Goal: Transaction & Acquisition: Purchase product/service

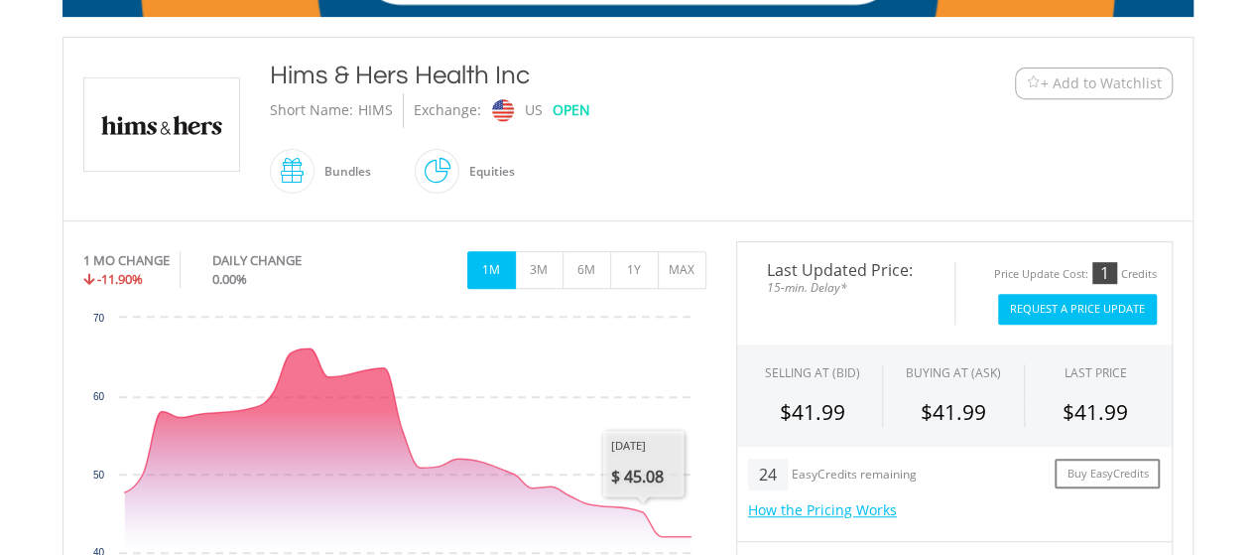
scroll to position [695, 0]
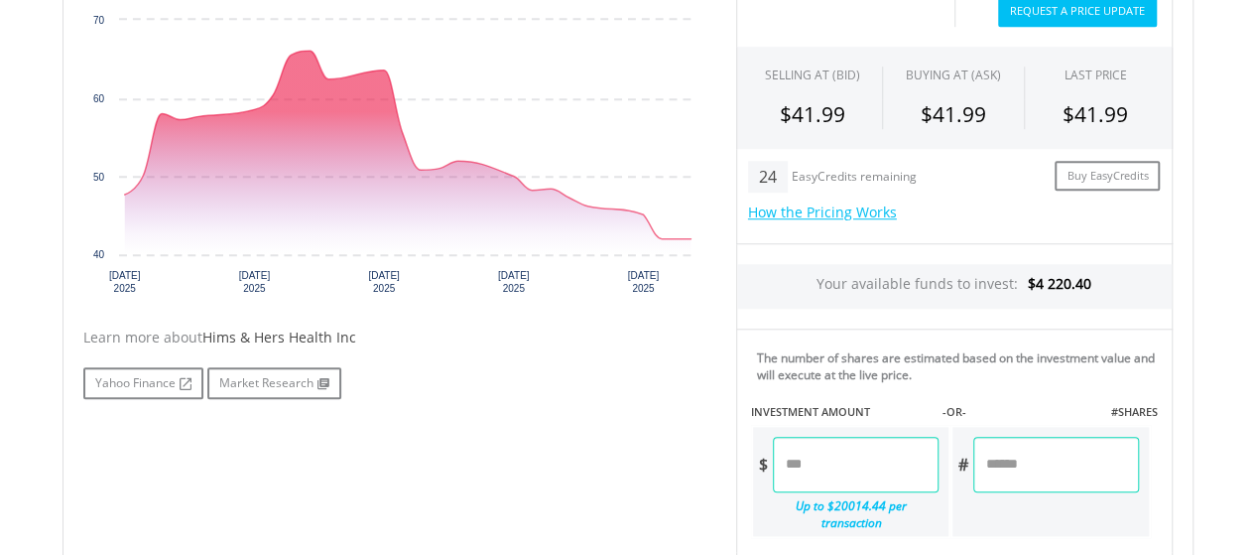
click at [790, 464] on input "number" at bounding box center [856, 465] width 166 height 56
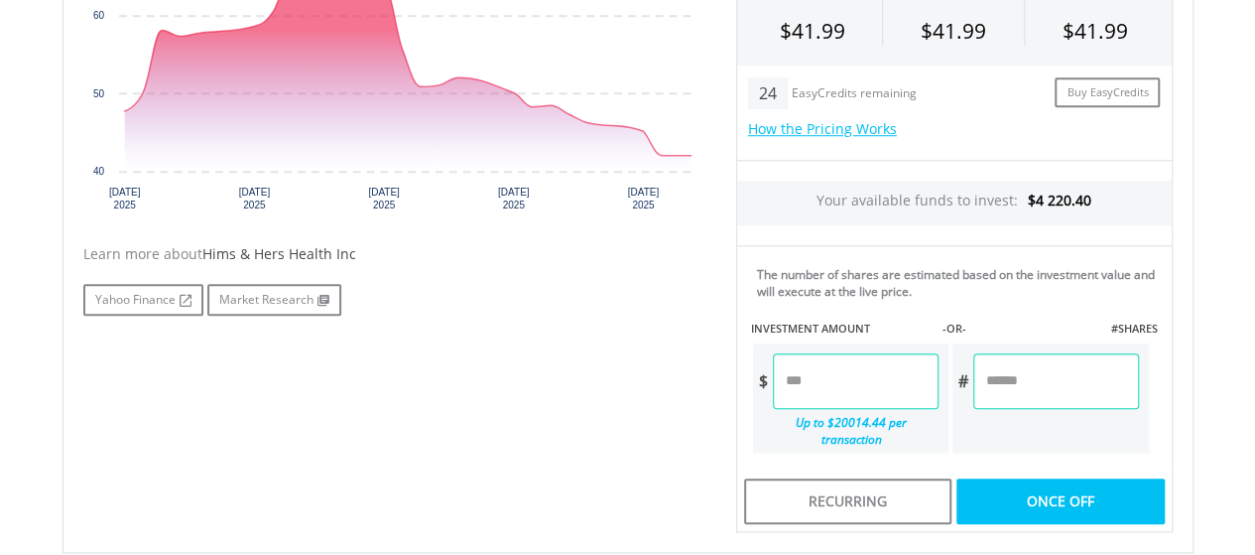
scroll to position [893, 0]
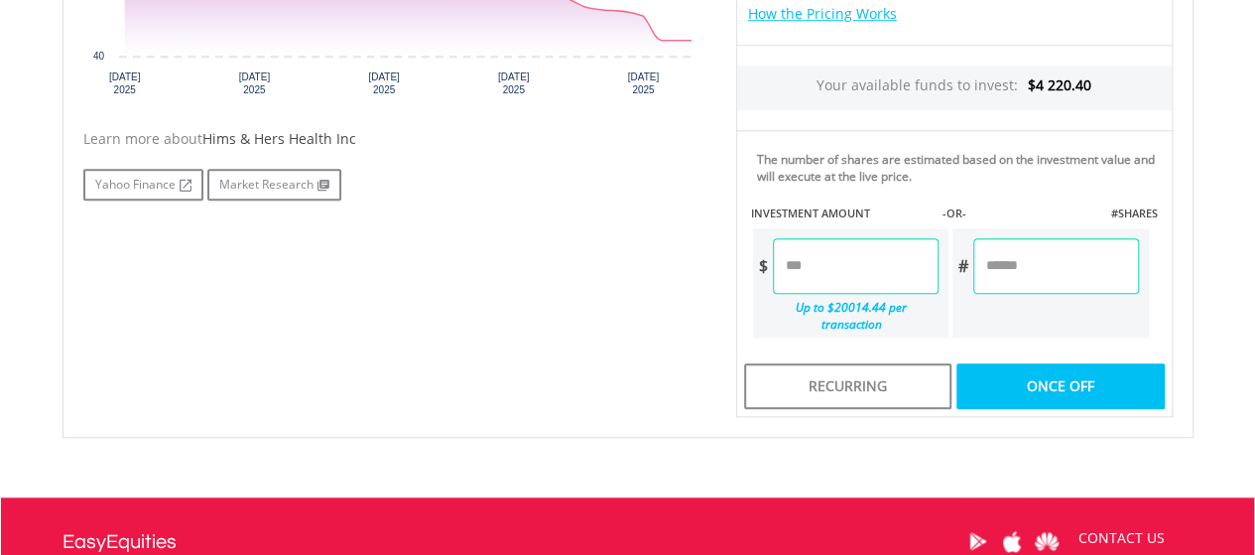
type input "*****"
type input "******"
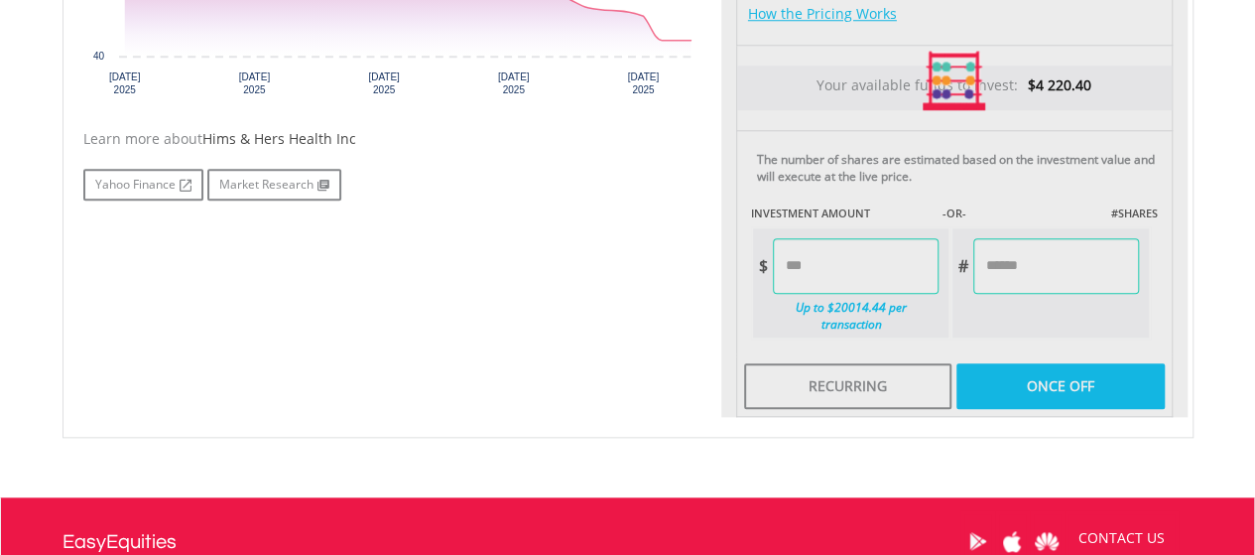
click at [1042, 365] on div "Last Updated Price: 15-min. Delay* Price Update Cost: 1 Credits Request A Price…" at bounding box center [954, 81] width 466 height 673
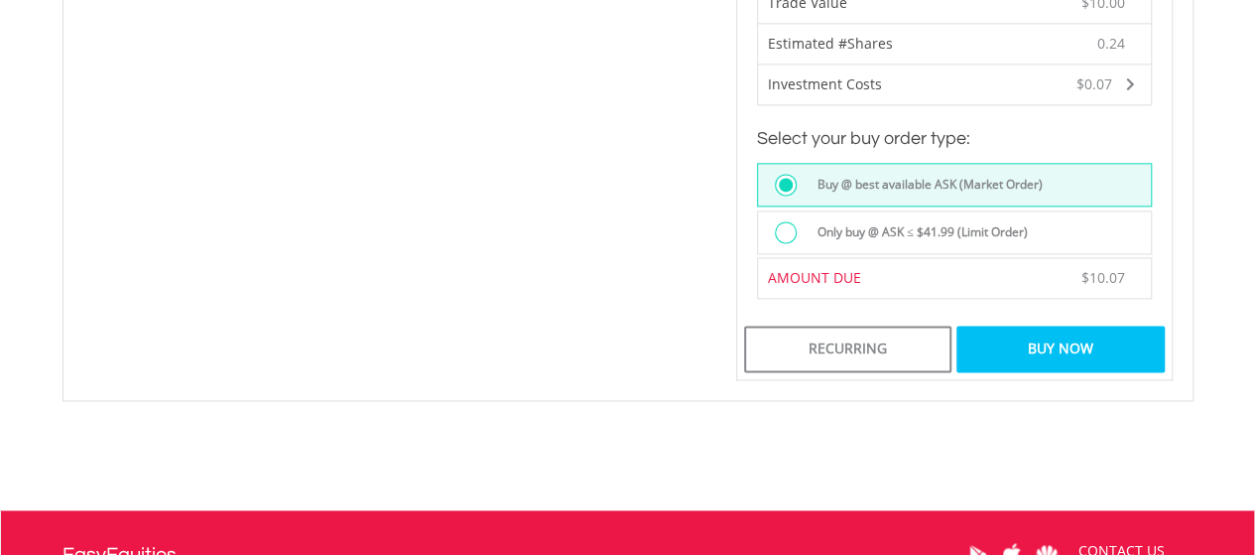
scroll to position [1290, 0]
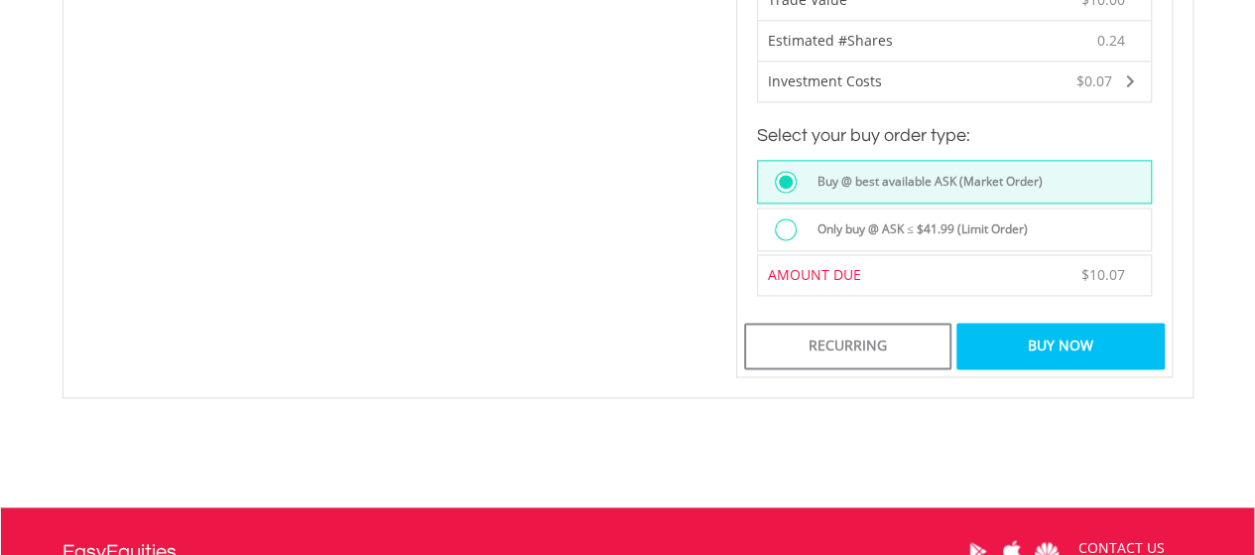
click at [1043, 322] on div "Buy Now" at bounding box center [1059, 345] width 207 height 46
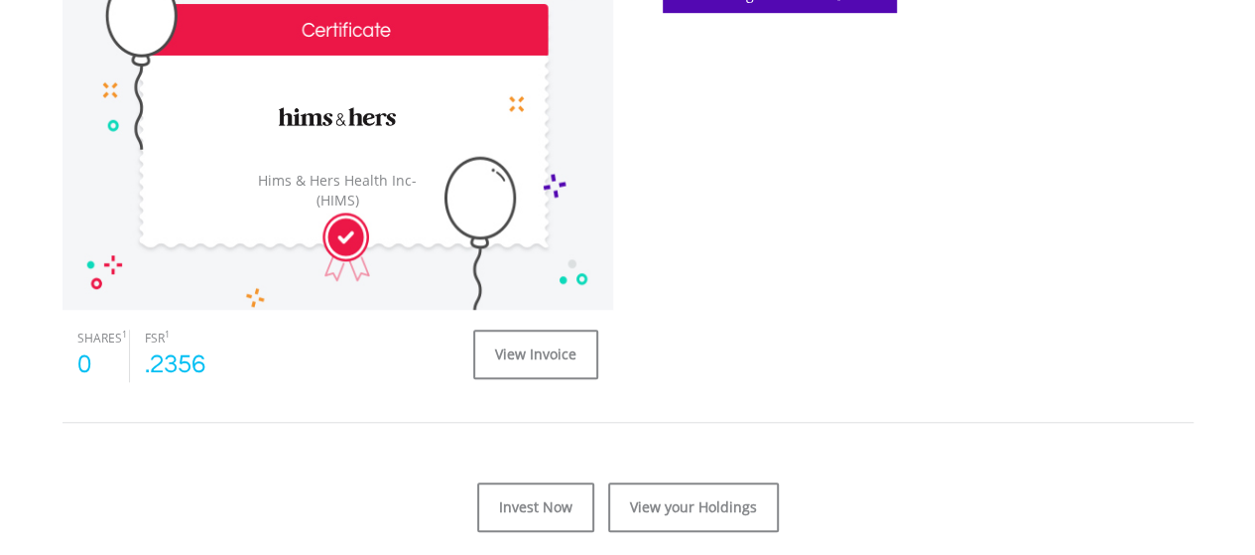
scroll to position [695, 0]
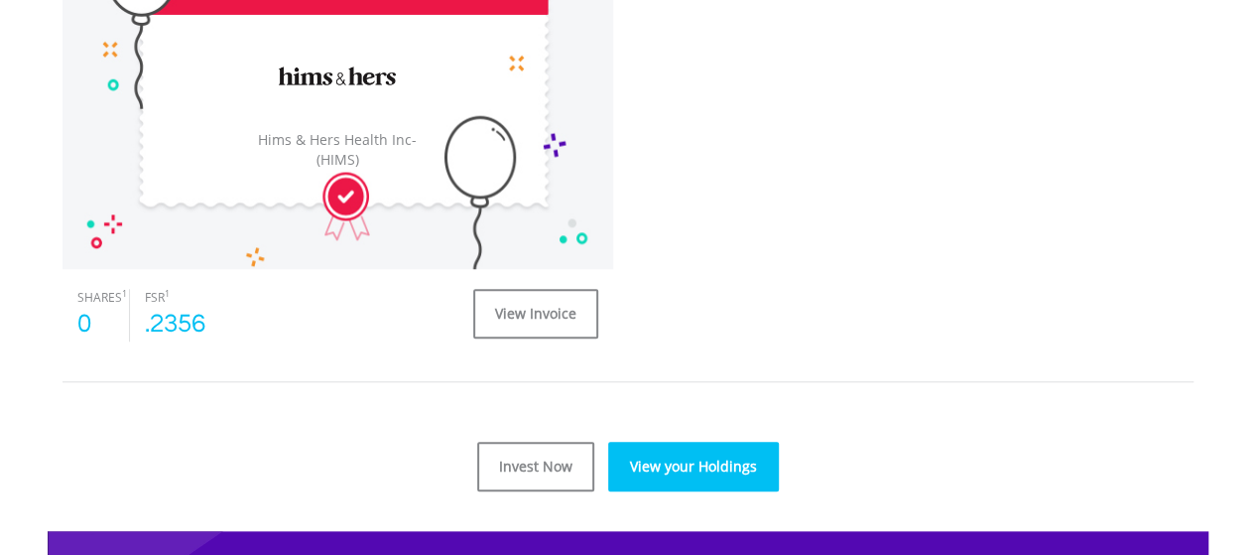
click at [704, 467] on link "View your Holdings" at bounding box center [693, 467] width 171 height 50
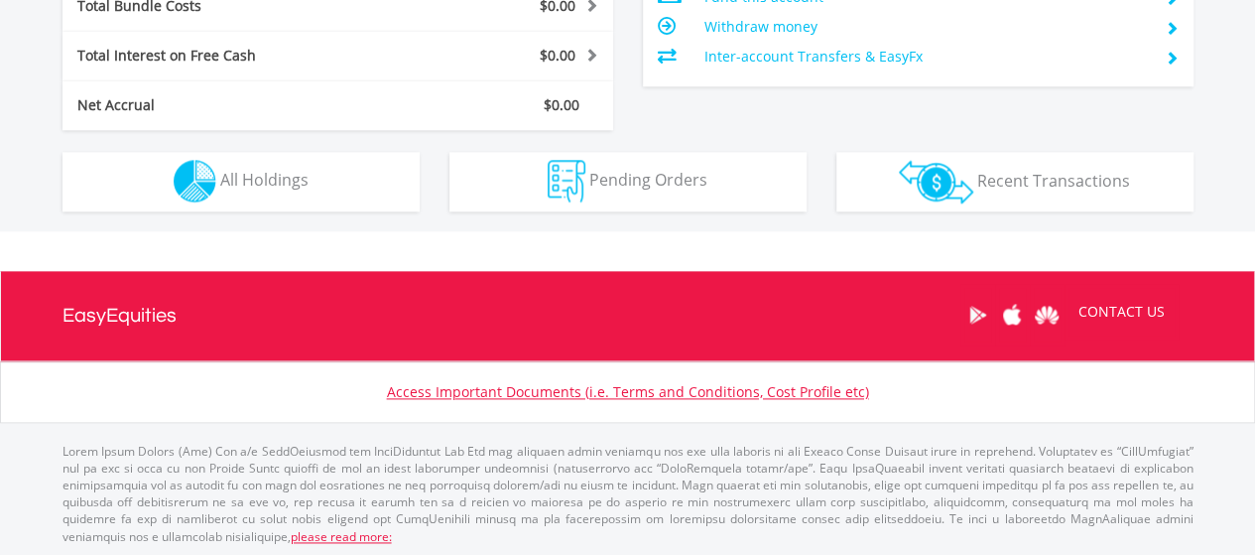
scroll to position [191, 377]
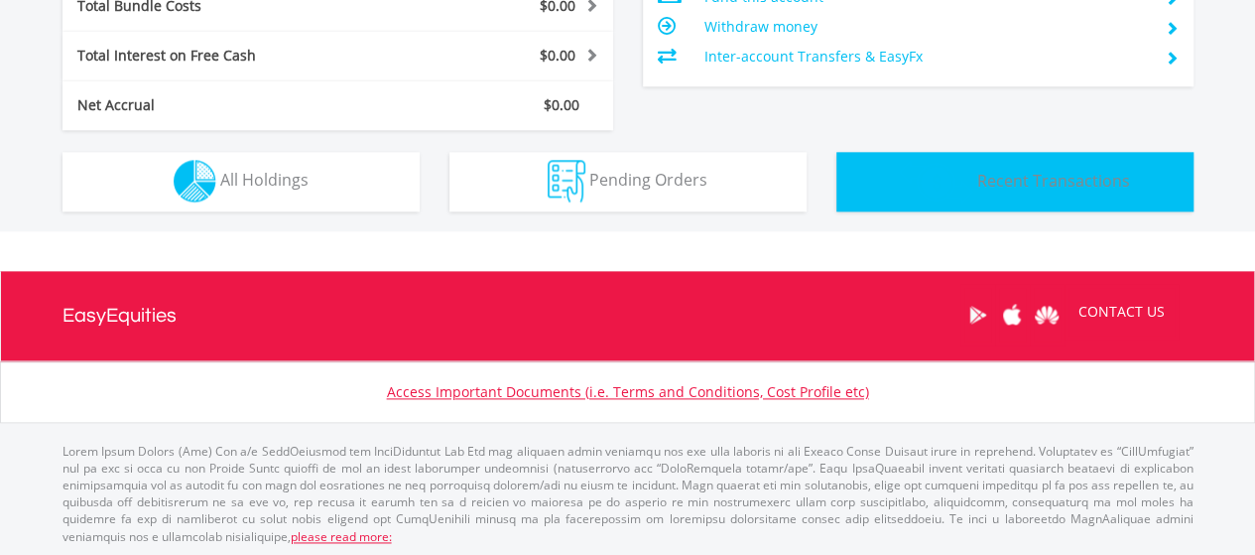
click at [966, 174] on img "button" at bounding box center [936, 182] width 74 height 44
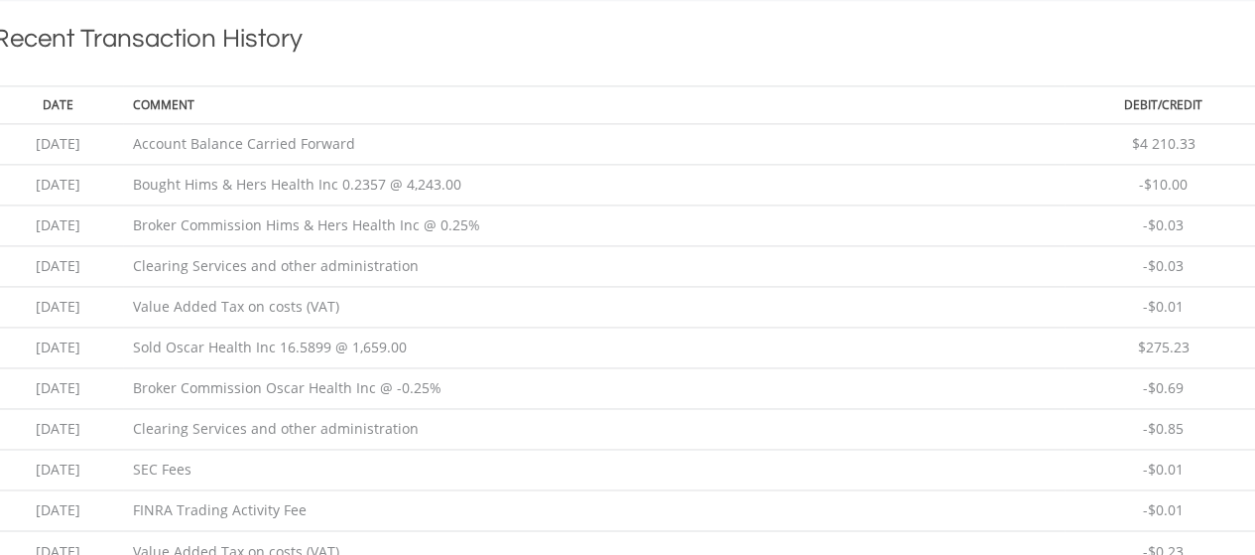
scroll to position [1153, 0]
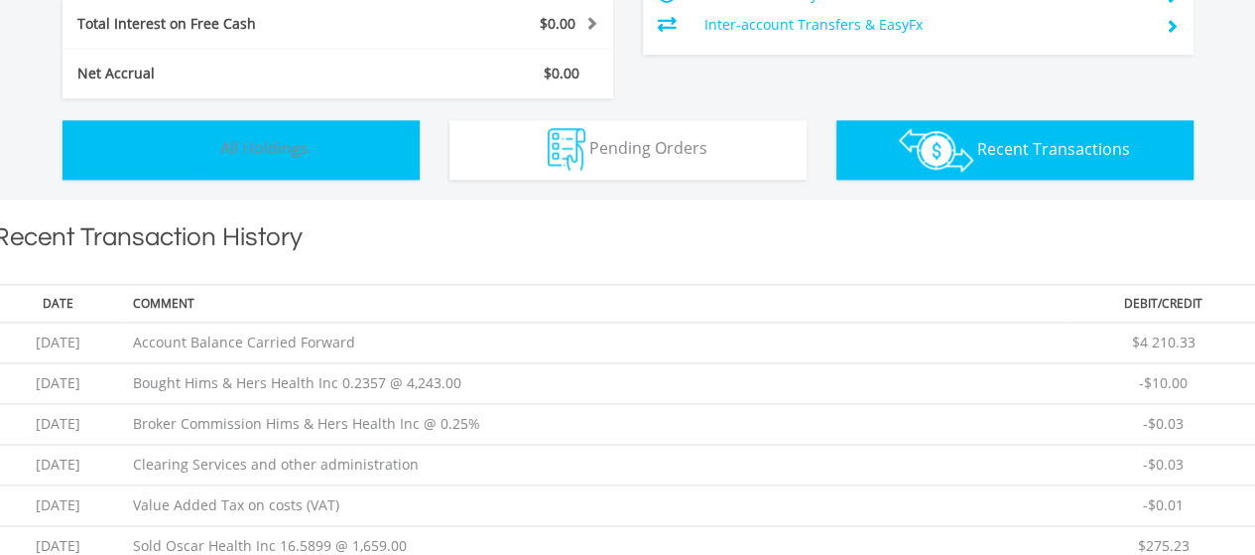
click at [194, 138] on img "button" at bounding box center [195, 149] width 43 height 43
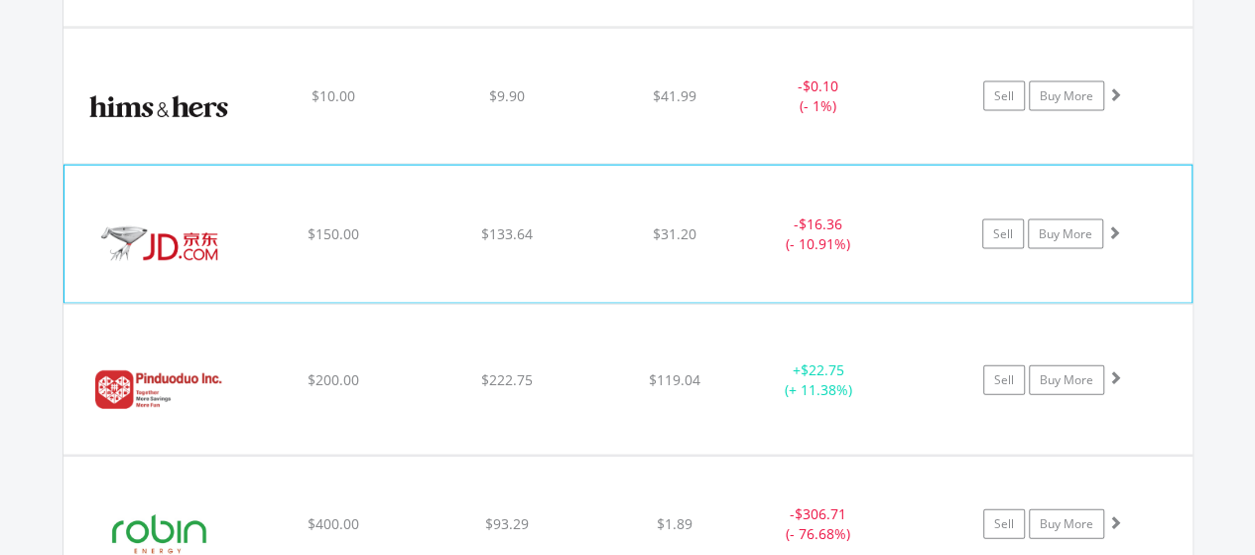
scroll to position [1943, 0]
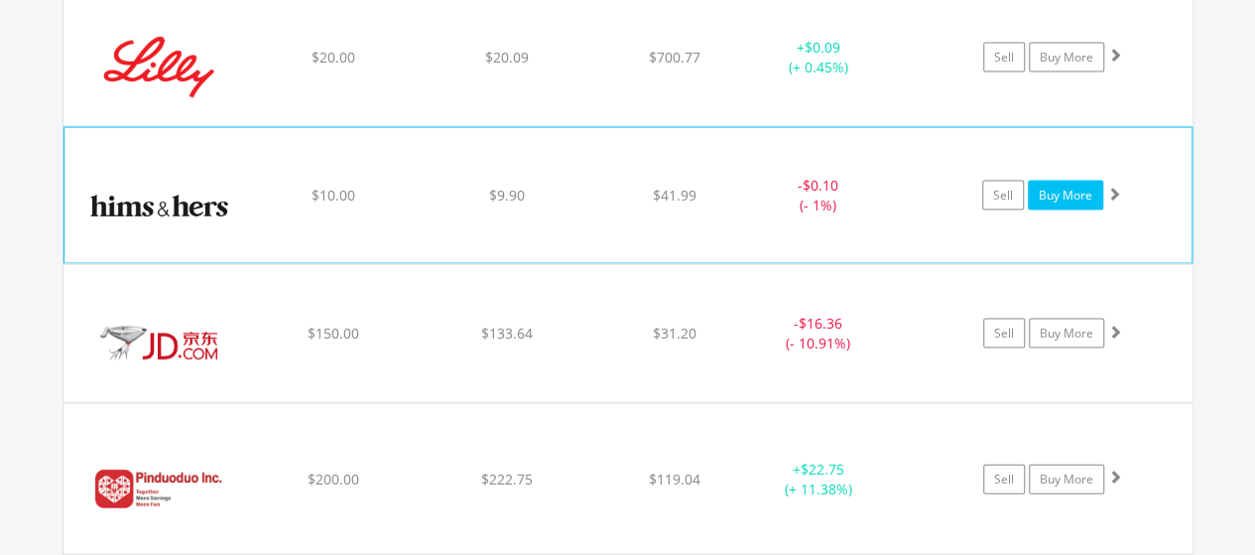
click at [1071, 182] on link "Buy More" at bounding box center [1065, 196] width 75 height 30
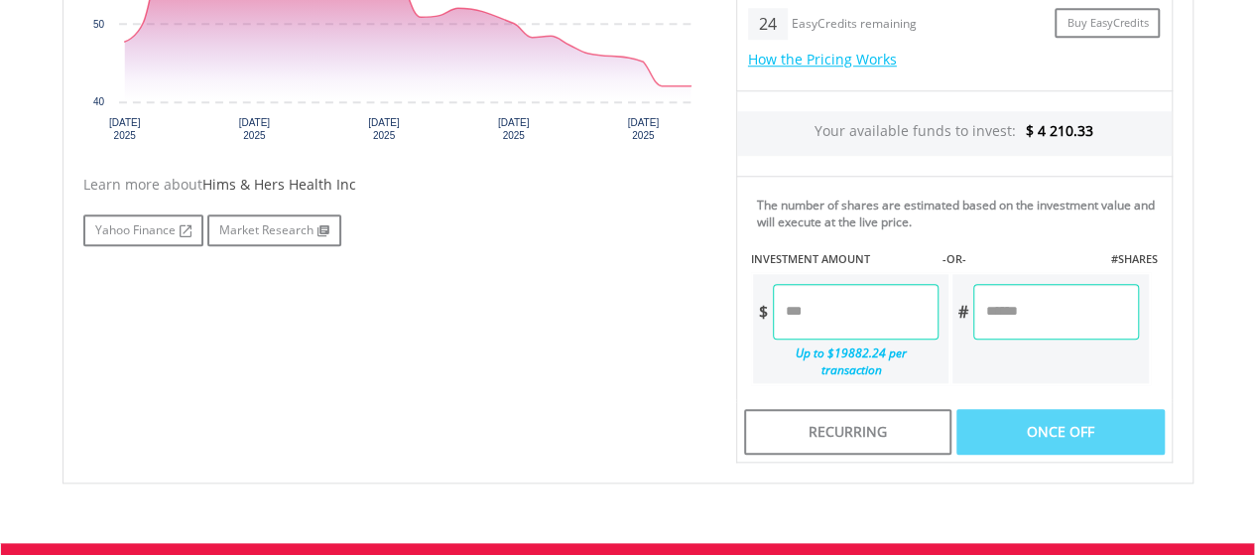
scroll to position [893, 0]
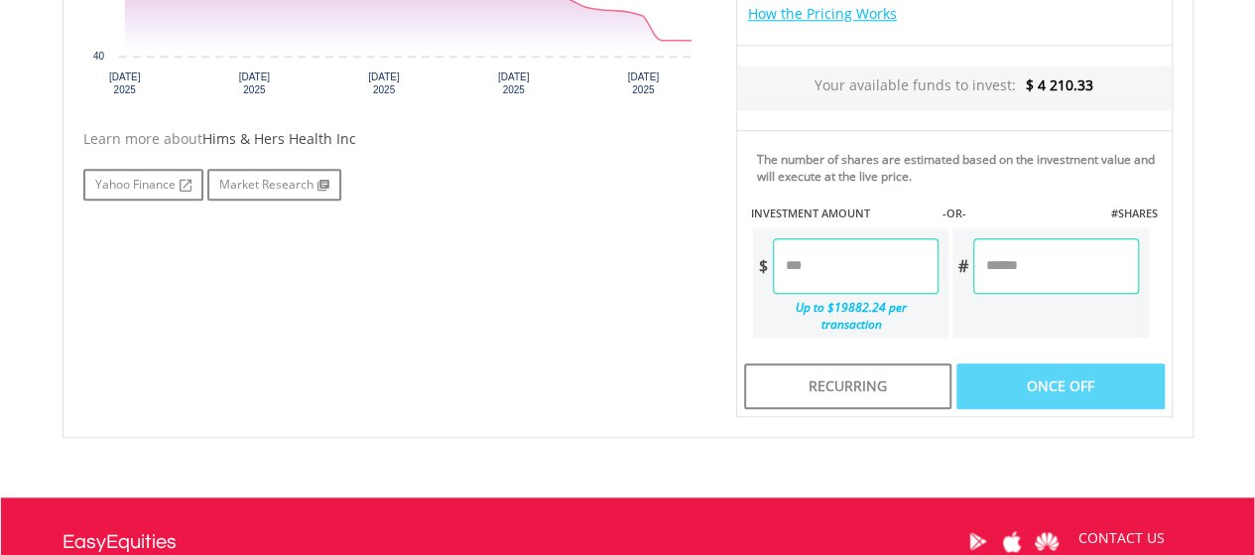
click at [790, 267] on input "number" at bounding box center [856, 266] width 166 height 56
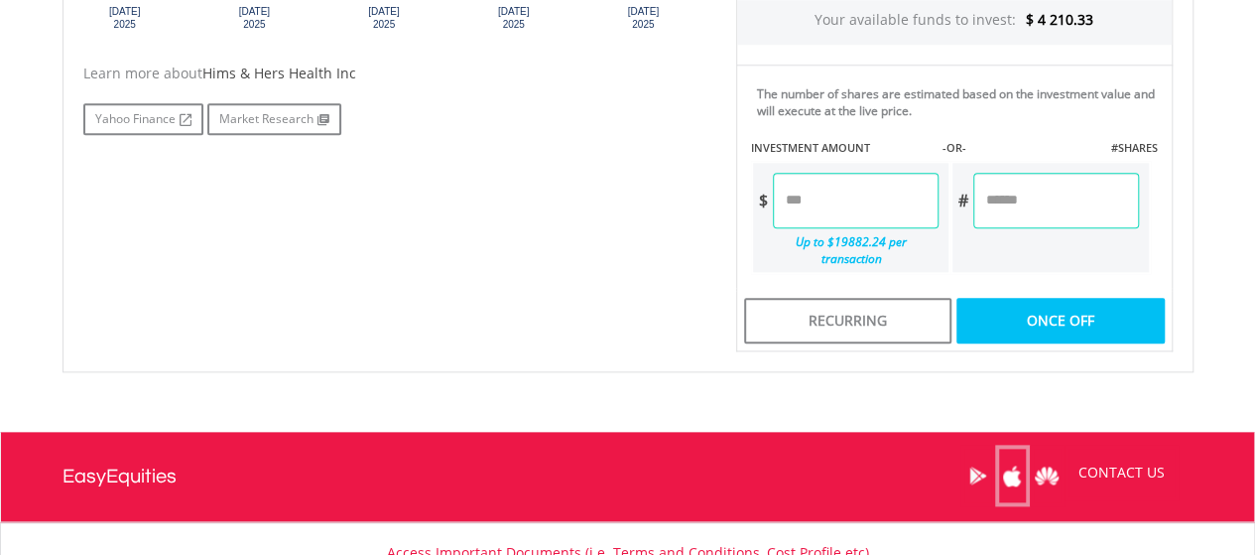
scroll to position [992, 0]
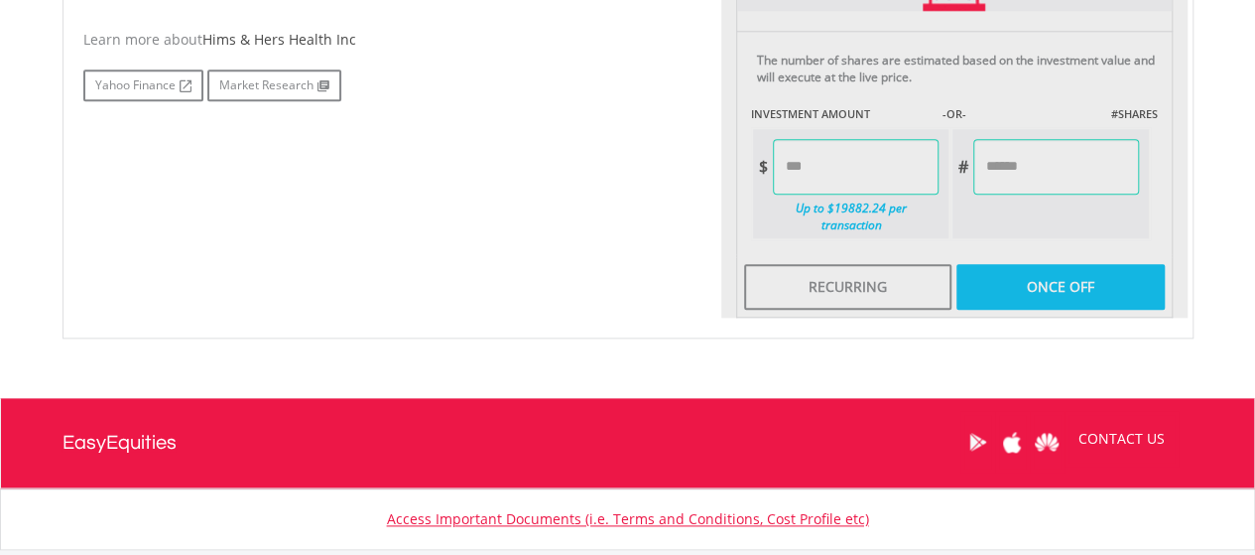
type input "*****"
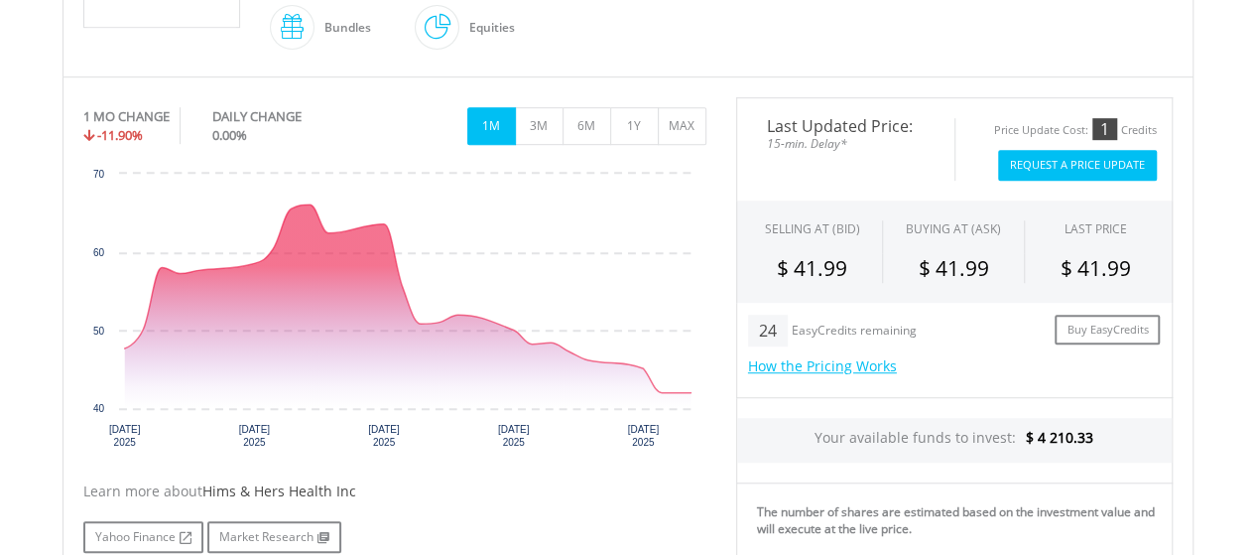
scroll to position [496, 0]
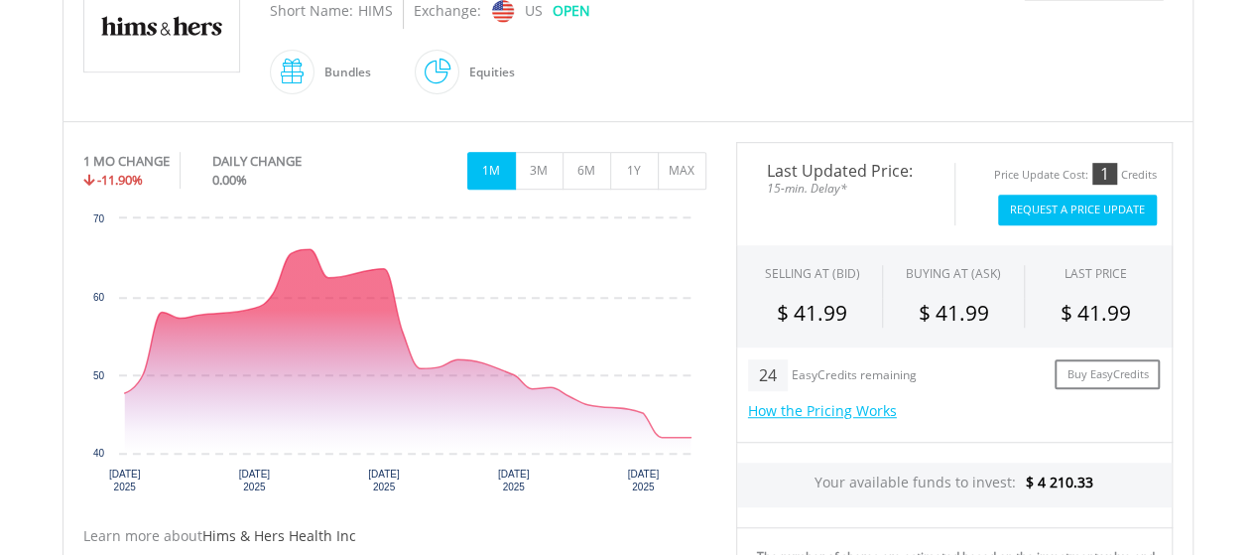
click at [1056, 205] on button "Request A Price Update" at bounding box center [1077, 209] width 159 height 31
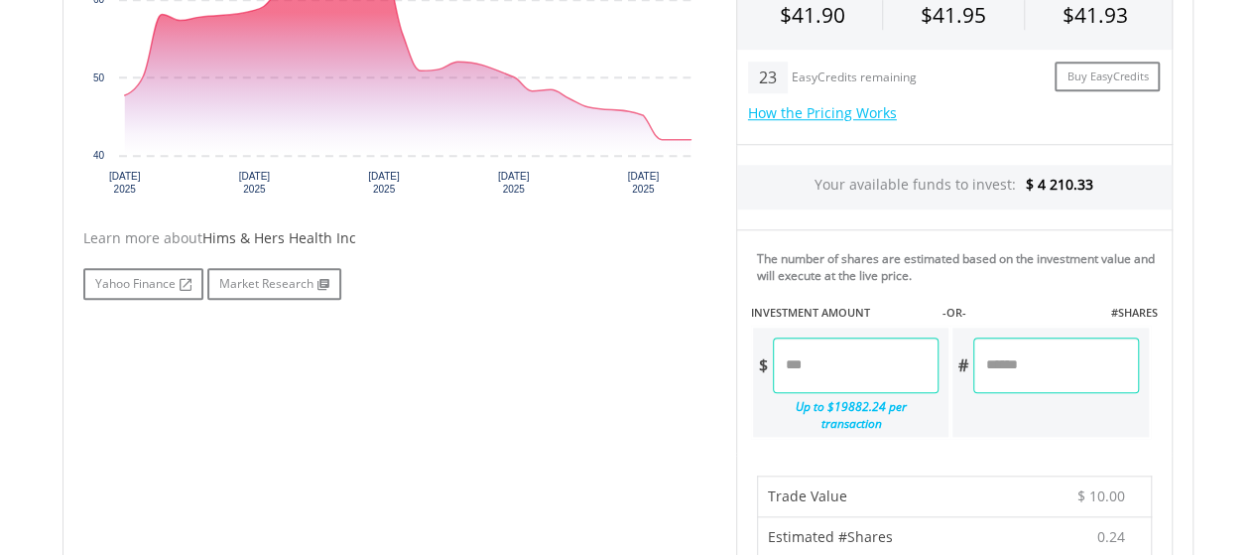
scroll to position [695, 0]
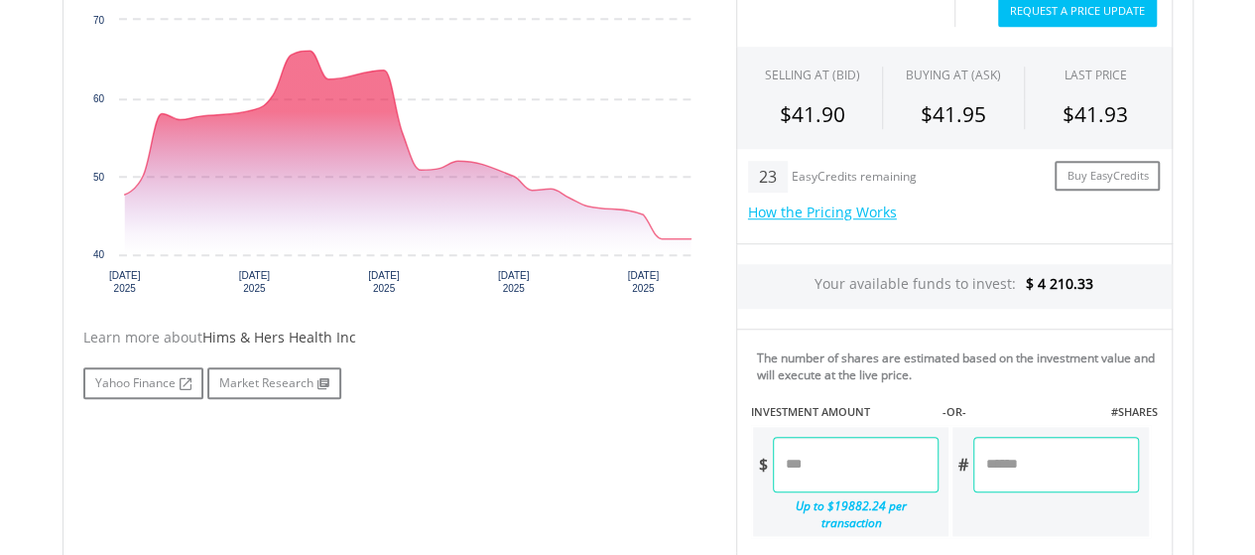
click at [1057, 7] on button "Request A Price Update" at bounding box center [1077, 11] width 159 height 31
click at [1066, 13] on button "Request A Price Update" at bounding box center [1077, 11] width 159 height 31
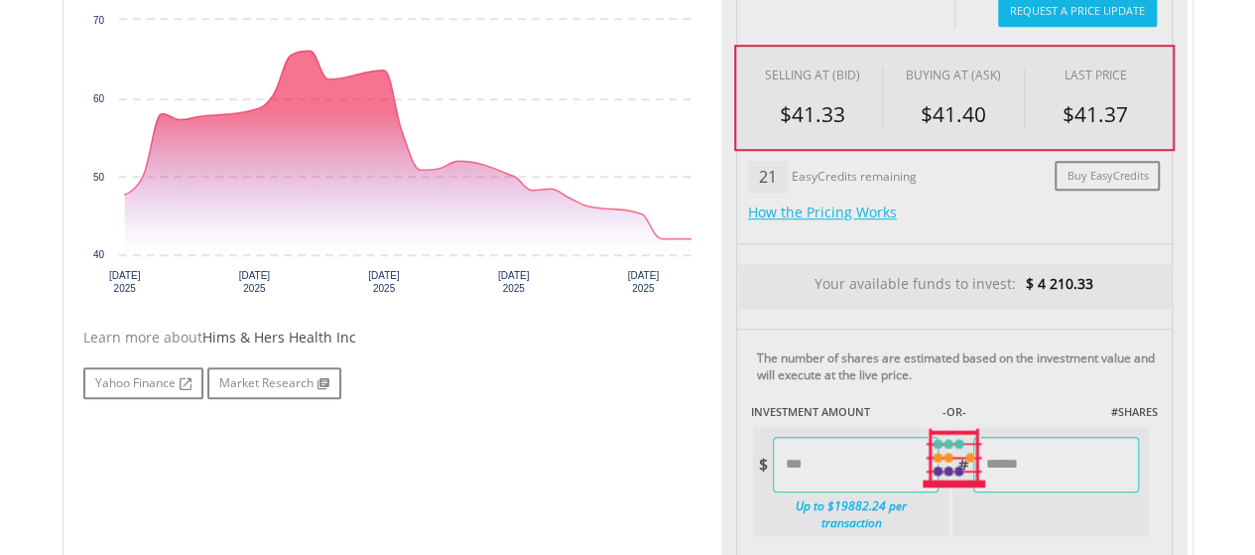
type input "******"
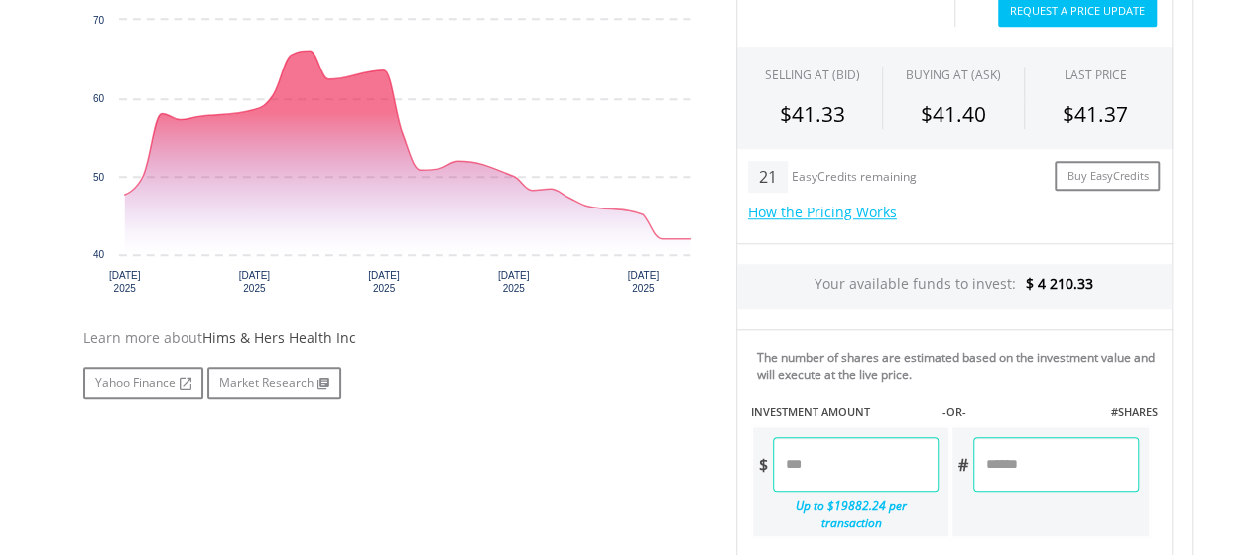
scroll to position [1091, 0]
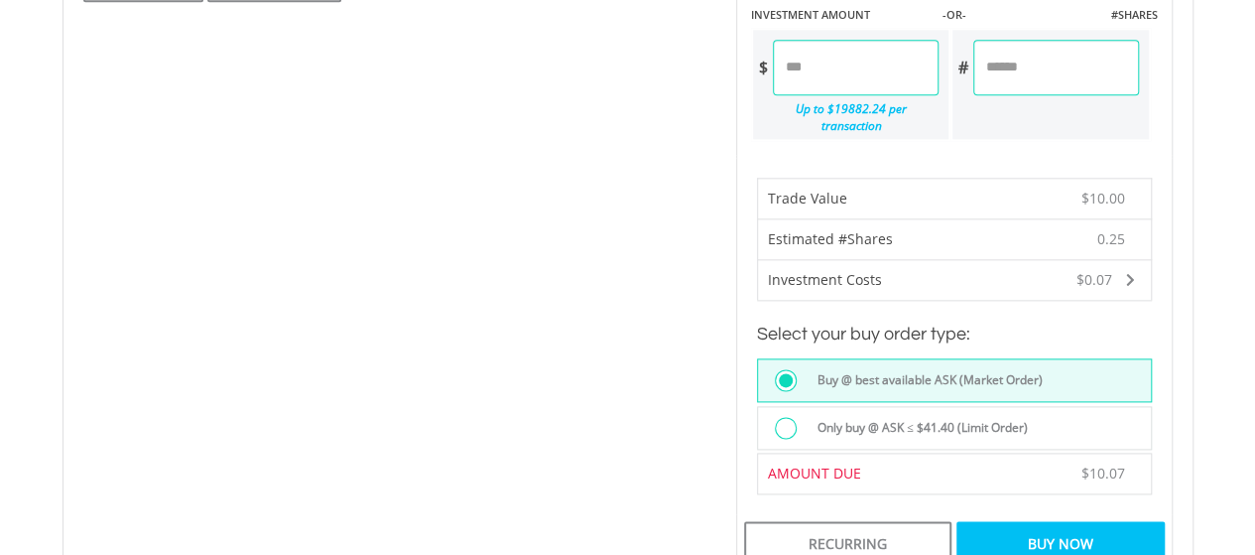
click at [1044, 521] on div "Buy Now" at bounding box center [1059, 544] width 207 height 46
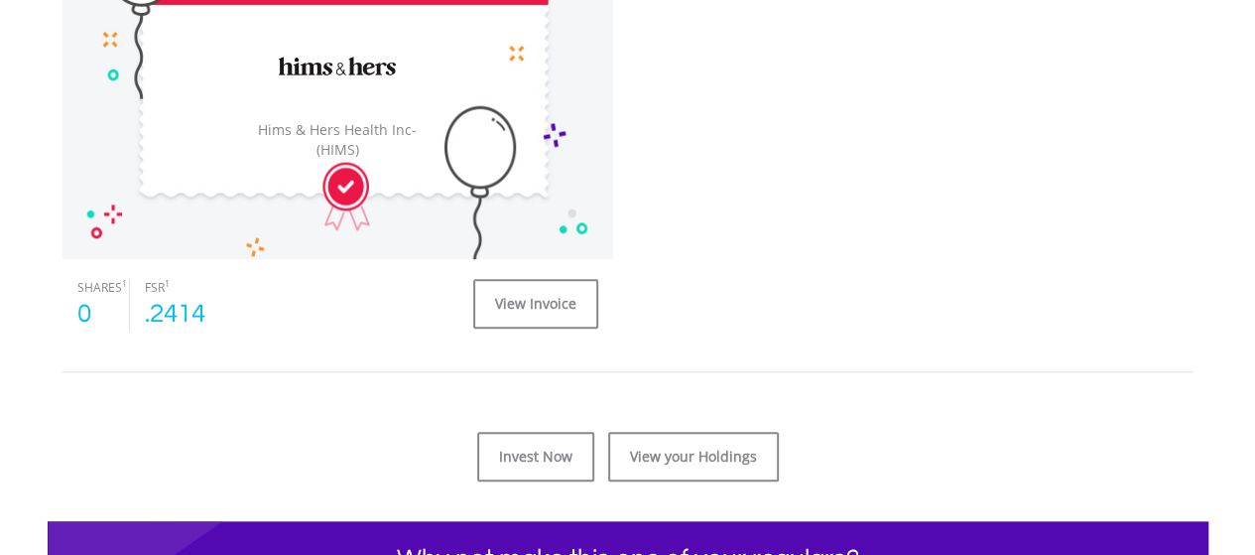
scroll to position [794, 0]
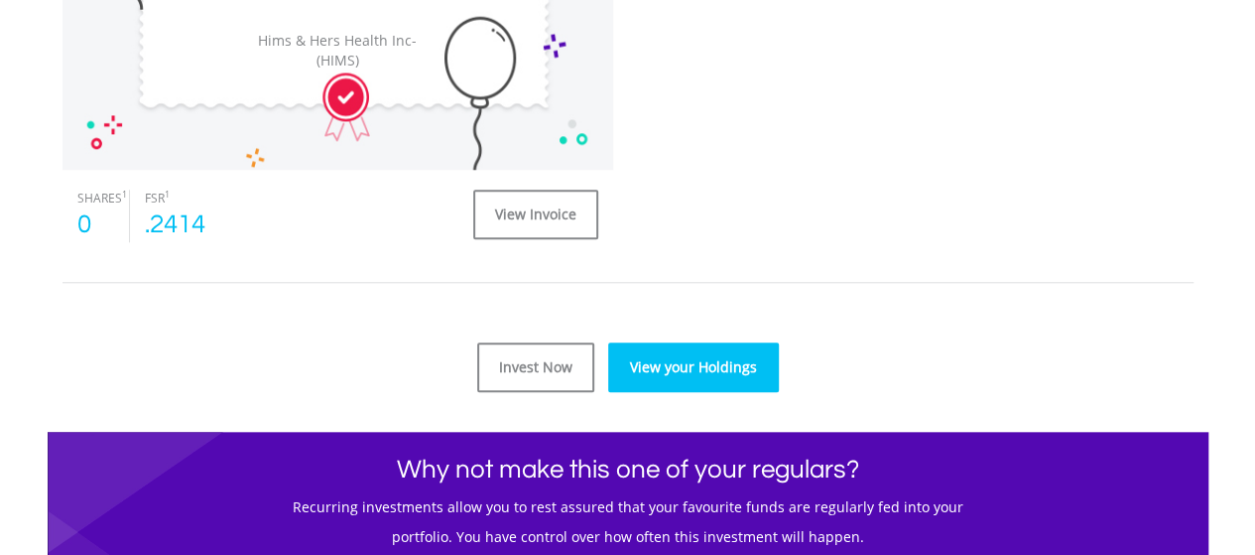
click at [665, 366] on link "View your Holdings" at bounding box center [693, 367] width 171 height 50
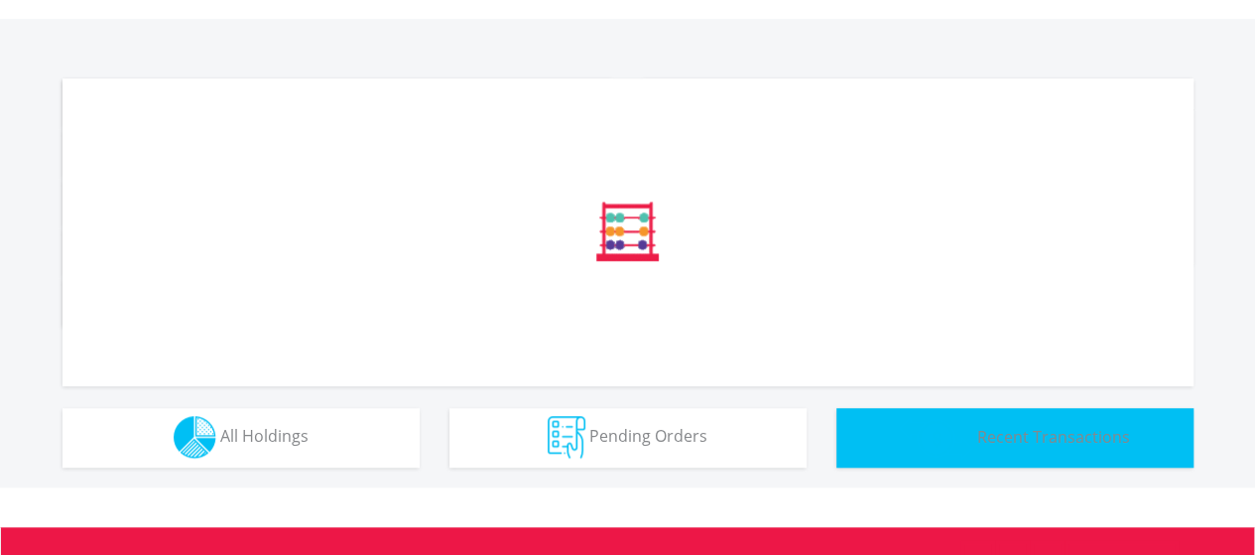
click at [1011, 437] on span "Recent Transactions" at bounding box center [1053, 436] width 153 height 22
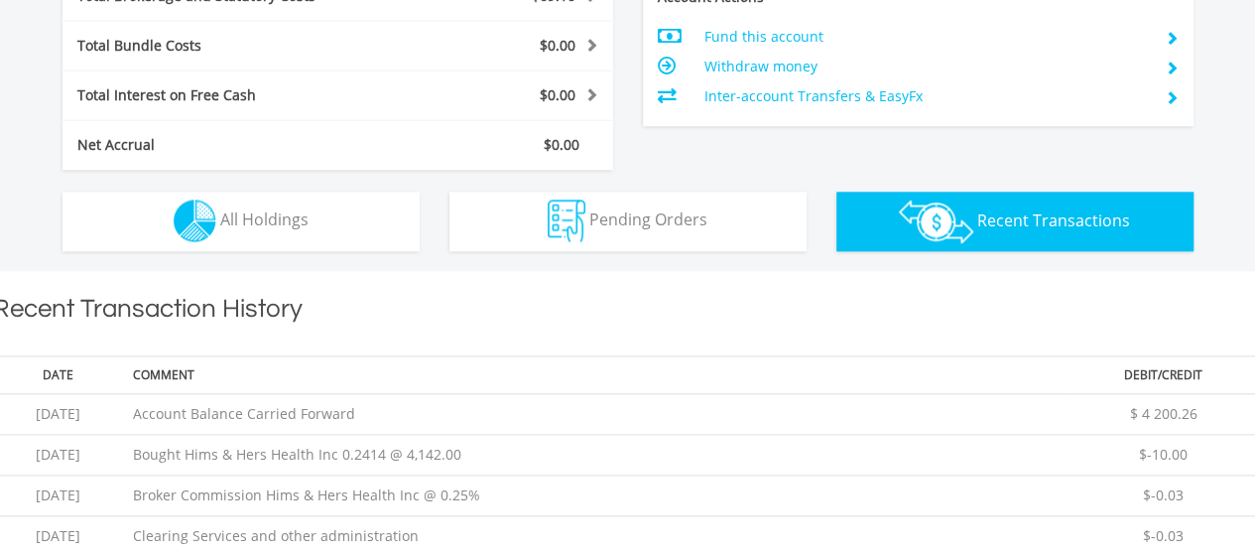
scroll to position [1181, 0]
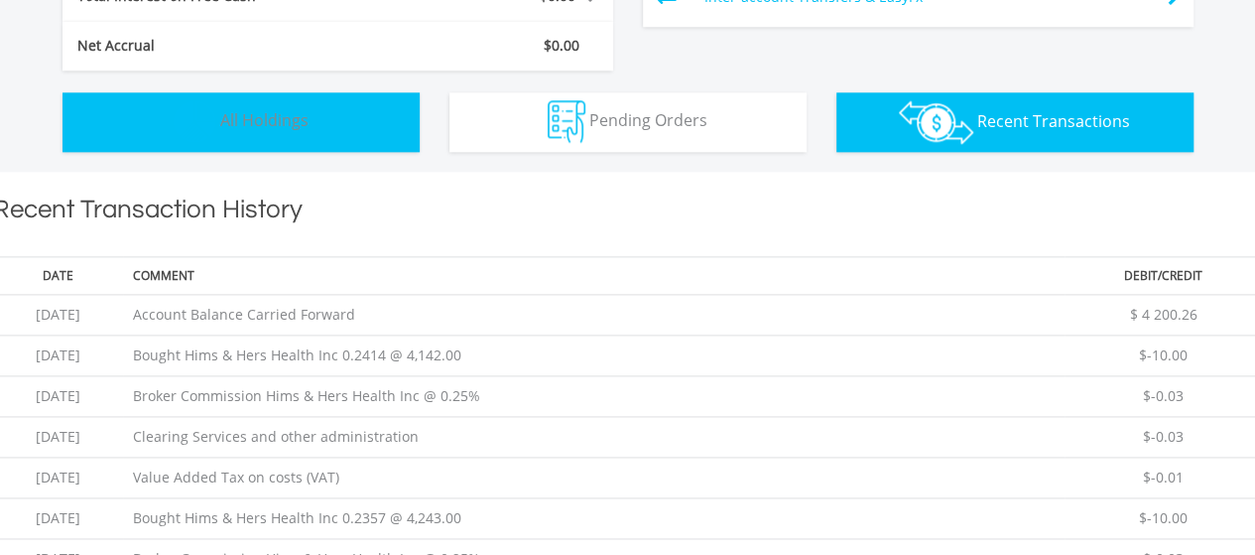
click at [197, 125] on img "button" at bounding box center [195, 121] width 43 height 43
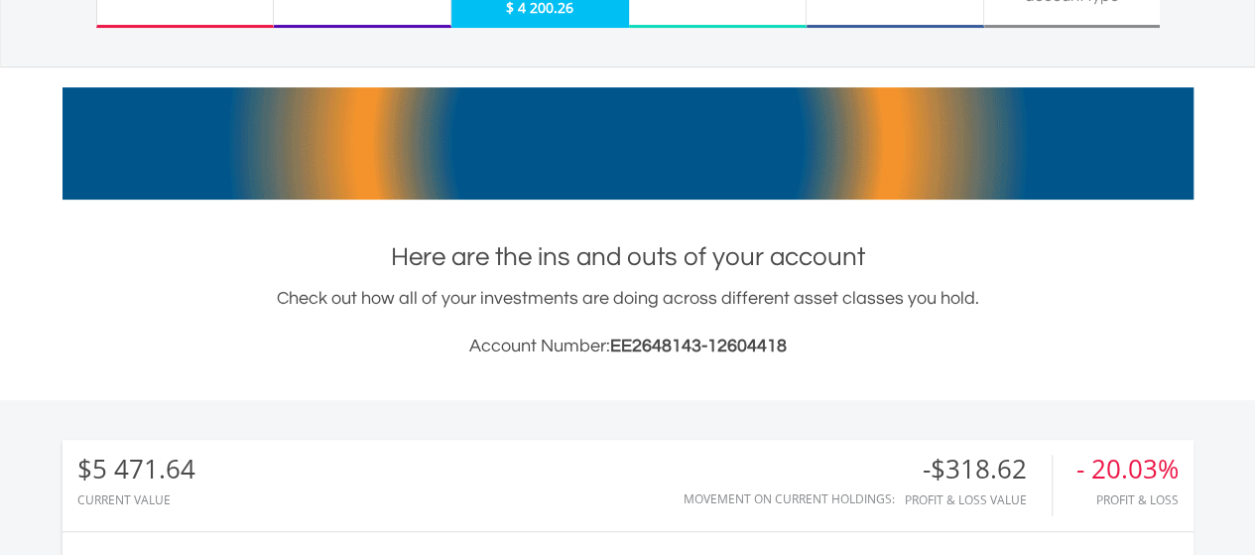
scroll to position [2, 0]
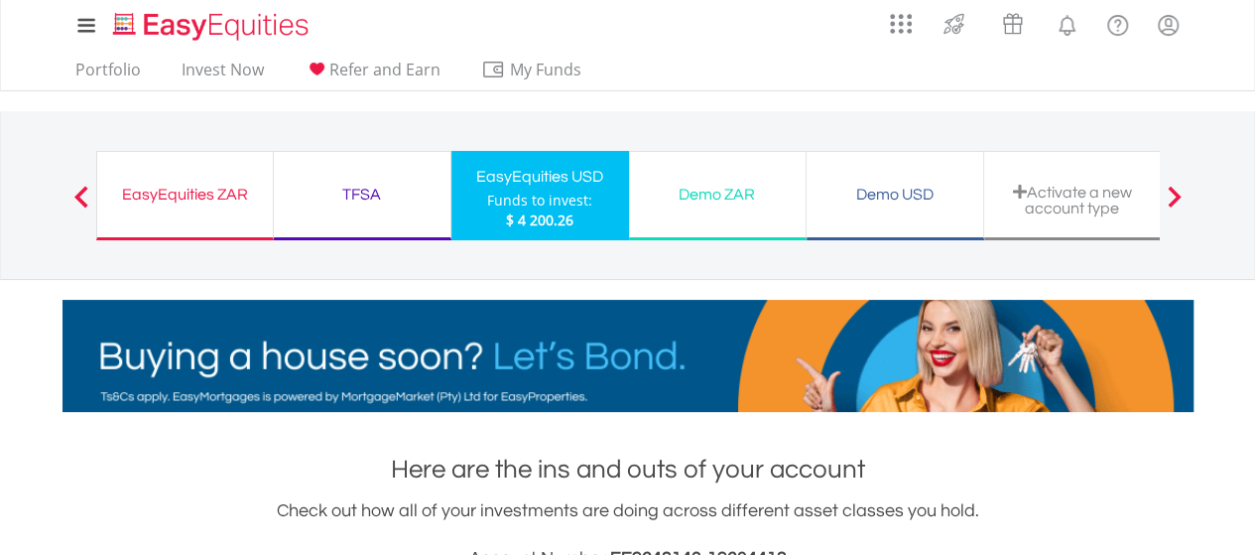
click at [368, 190] on div "TFSA" at bounding box center [362, 195] width 153 height 28
